Goal: Task Accomplishment & Management: Use online tool/utility

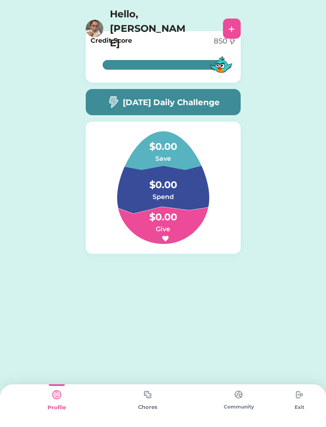
click at [146, 397] on img at bounding box center [148, 395] width 16 height 16
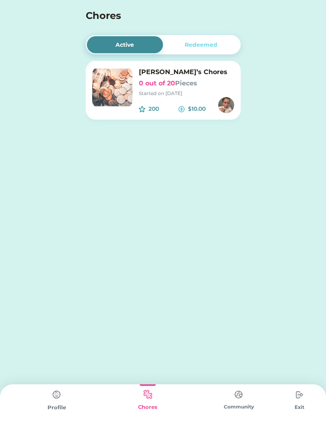
click at [131, 83] on img at bounding box center [112, 87] width 40 height 40
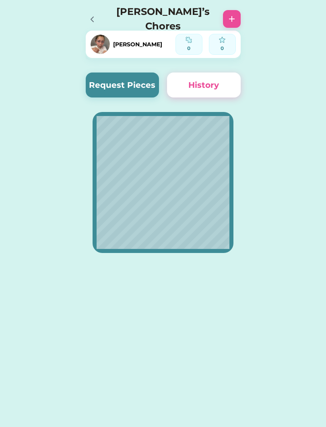
click at [138, 89] on button "Request Pieces" at bounding box center [123, 84] width 74 height 25
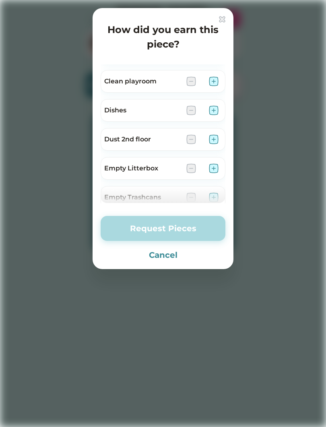
scroll to position [24, 0]
click at [218, 108] on img at bounding box center [214, 110] width 10 height 10
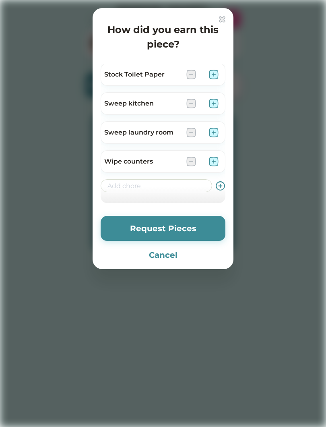
scroll to position [232, 0]
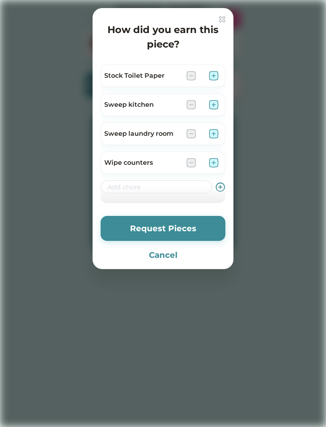
click at [215, 161] on img at bounding box center [214, 163] width 10 height 10
click at [215, 105] on img at bounding box center [214, 105] width 10 height 10
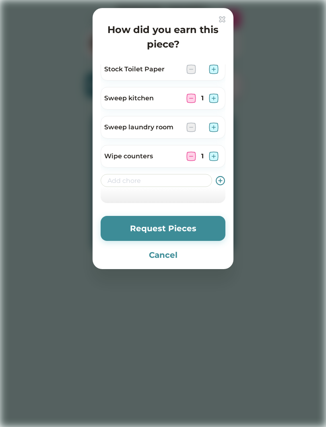
scroll to position [238, 0]
click at [173, 269] on div at bounding box center [163, 213] width 326 height 427
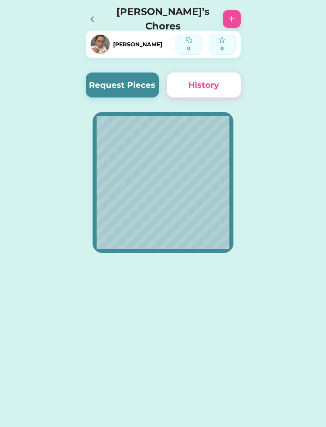
click at [137, 81] on button "Request Pieces" at bounding box center [123, 84] width 74 height 25
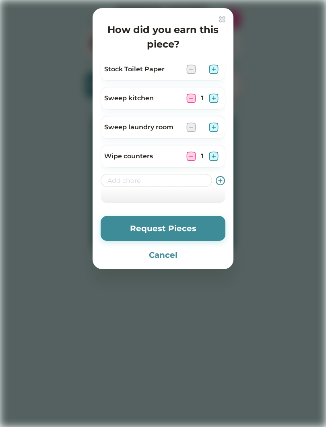
click at [188, 183] on input "input" at bounding box center [157, 180] width 112 height 13
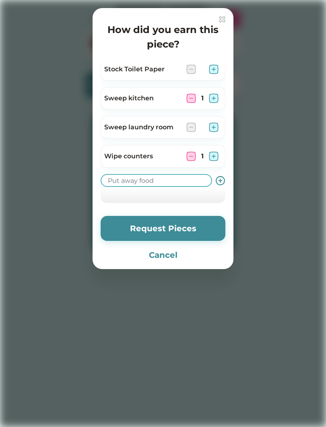
type input "Put away food"
click at [224, 180] on icon at bounding box center [220, 181] width 10 height 10
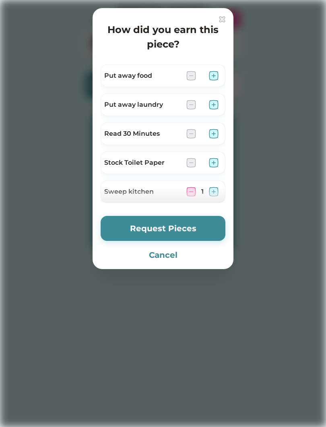
scroll to position [174, 0]
click at [214, 79] on img at bounding box center [214, 76] width 10 height 10
click at [200, 232] on button "Request Pieces" at bounding box center [163, 228] width 125 height 25
